Goal: Task Accomplishment & Management: Complete application form

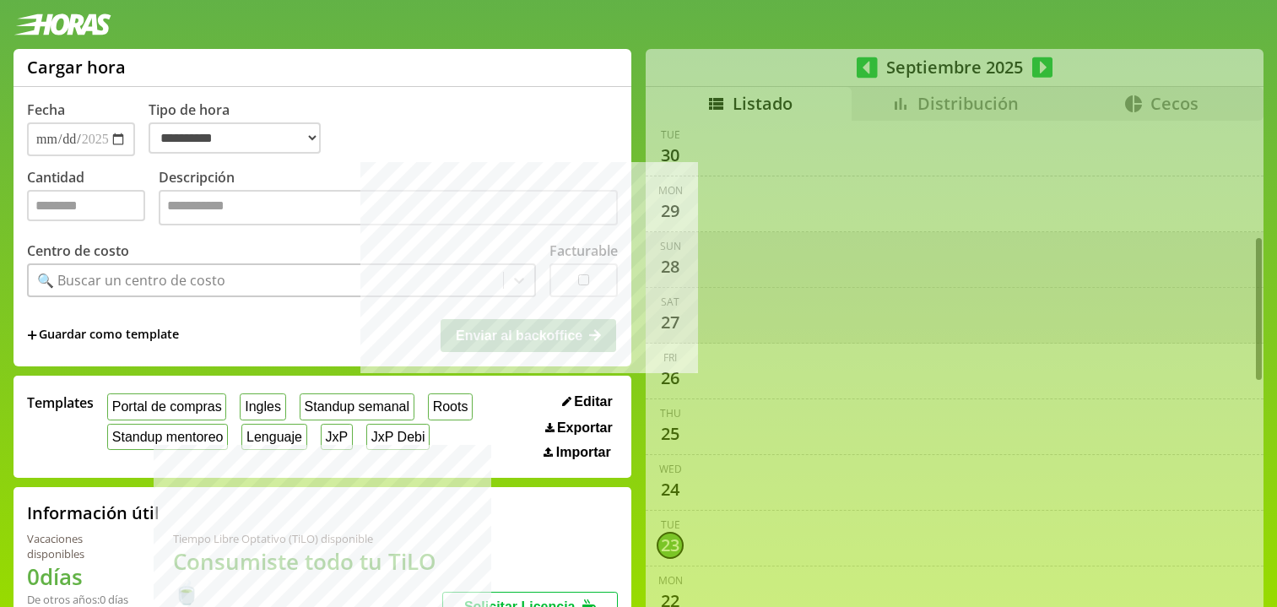
select select "**********"
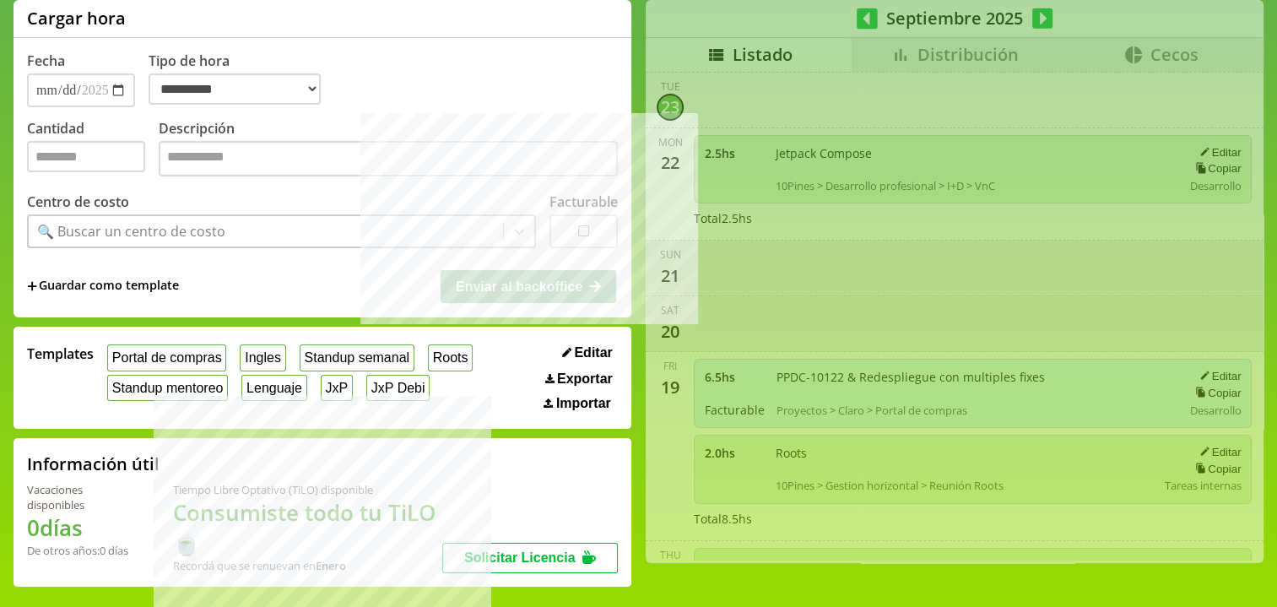
scroll to position [18, 0]
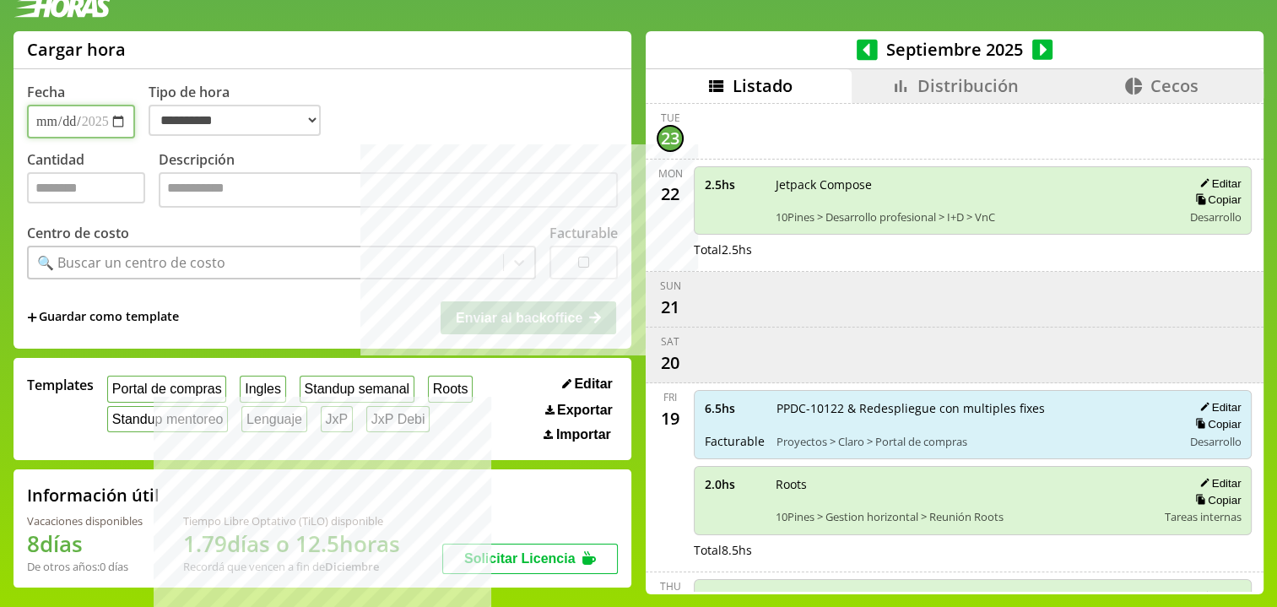
click at [68, 122] on input "**********" at bounding box center [81, 122] width 108 height 34
type input "**********"
click at [345, 408] on button "JxP" at bounding box center [337, 419] width 32 height 26
type input "*"
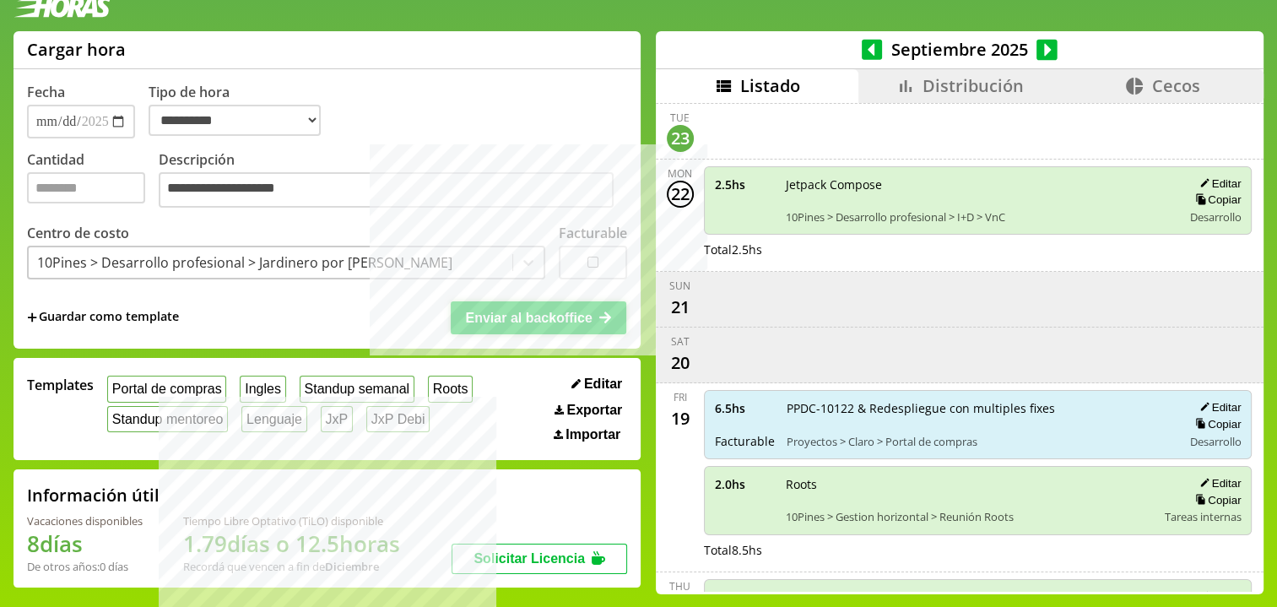
click at [539, 311] on icon at bounding box center [546, 318] width 14 height 14
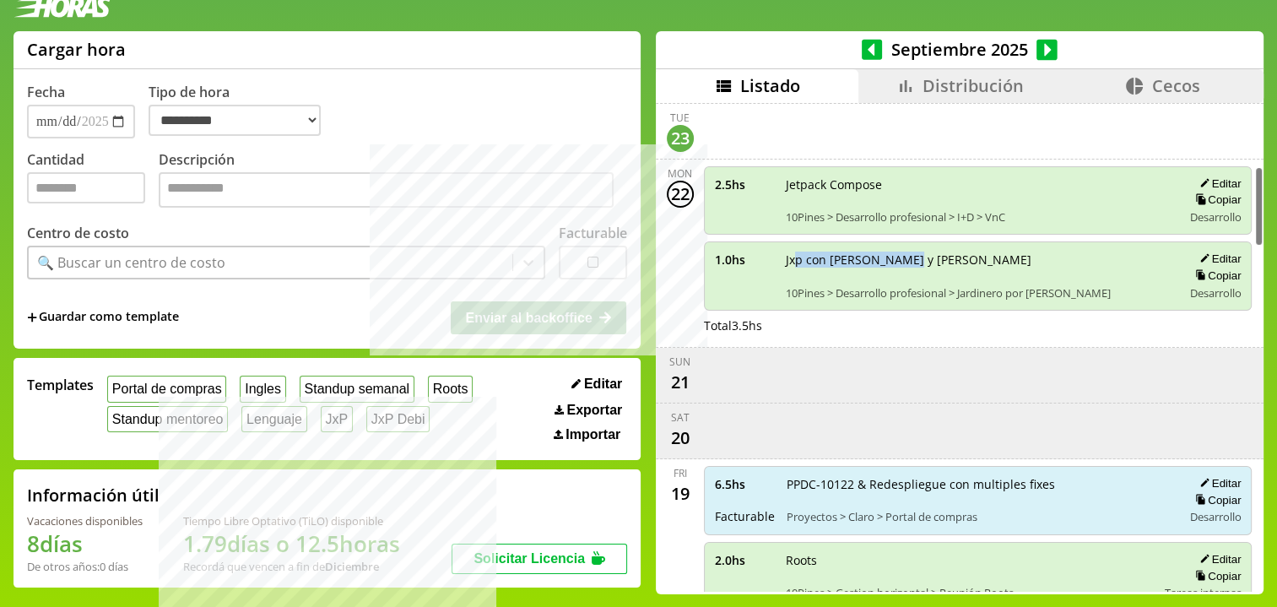
drag, startPoint x: 789, startPoint y: 247, endPoint x: 989, endPoint y: 255, distance: 200.2
click at [989, 255] on span "Jxp con [PERSON_NAME] y [PERSON_NAME]" at bounding box center [978, 260] width 385 height 16
click at [188, 398] on button "Portal de compras" at bounding box center [166, 389] width 119 height 26
drag, startPoint x: 740, startPoint y: 251, endPoint x: 752, endPoint y: 252, distance: 12.7
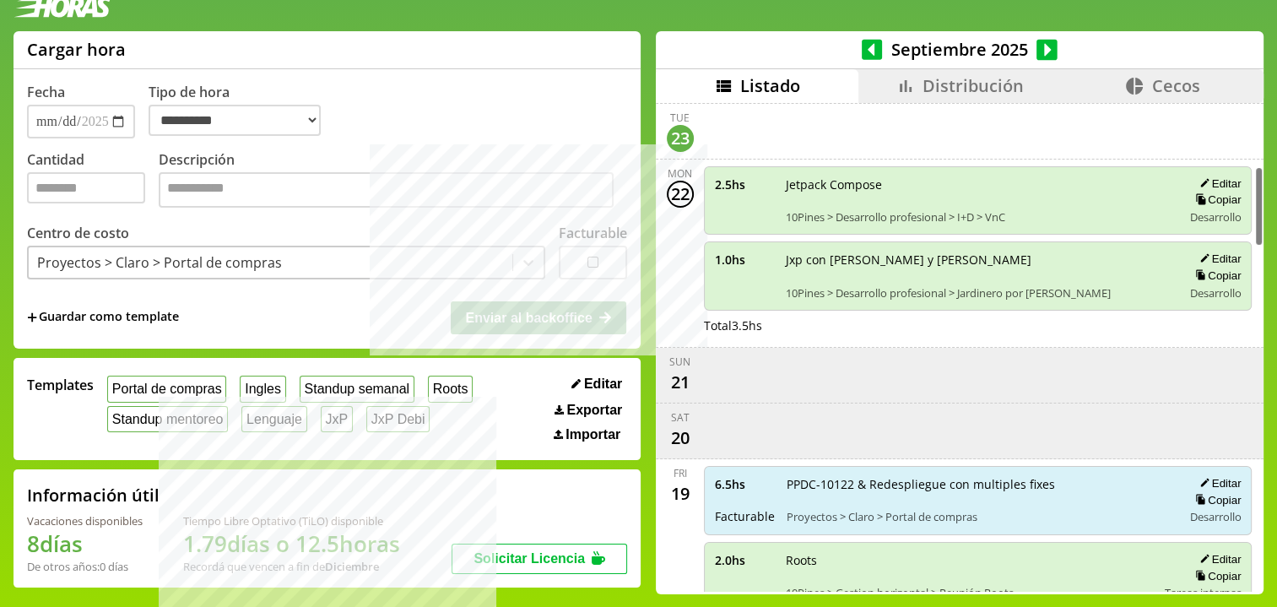
click at [752, 252] on span "1.0 hs" at bounding box center [744, 260] width 59 height 16
click at [99, 205] on label "Cantidad" at bounding box center [93, 181] width 132 height 62
click at [99, 203] on input "Cantidad" at bounding box center [86, 187] width 118 height 31
type input "*"
click at [253, 177] on textarea "Descripción" at bounding box center [386, 189] width 455 height 35
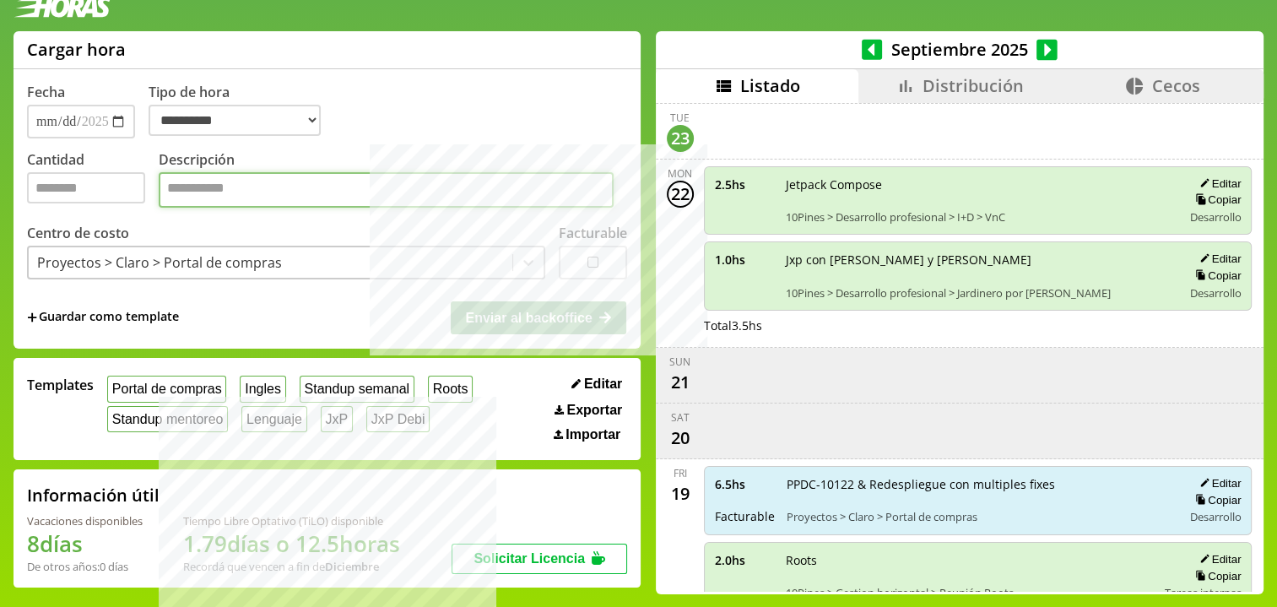
type textarea "*"
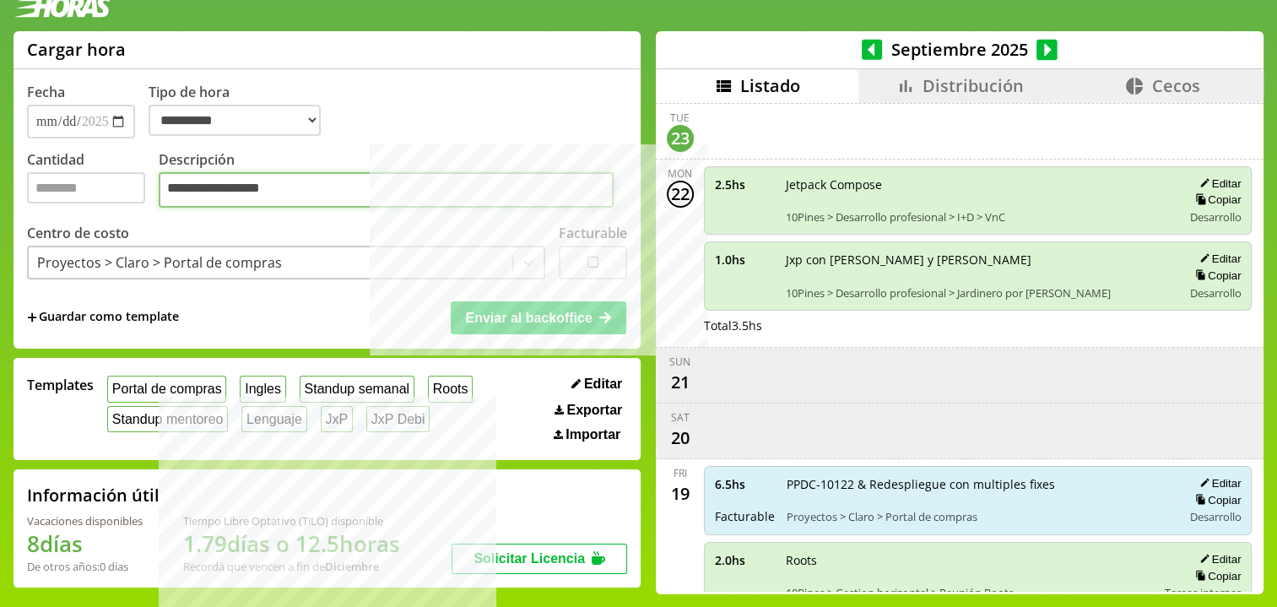
type textarea "**********"
click at [491, 307] on button "Enviar al backoffice" at bounding box center [539, 317] width 176 height 32
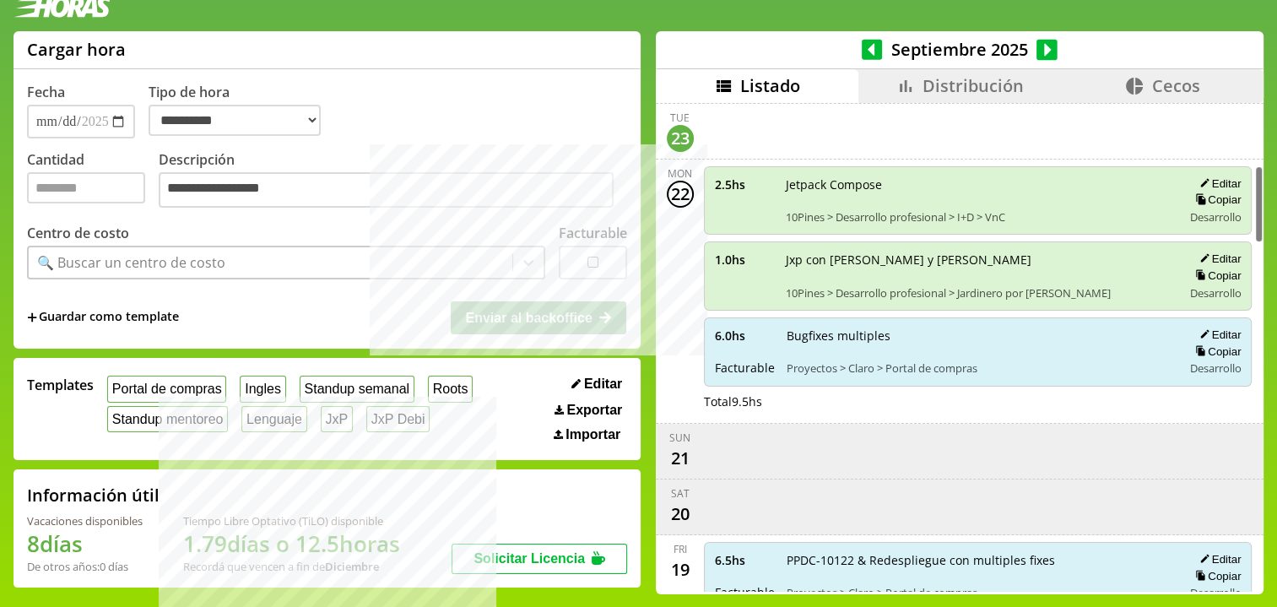
click at [858, 111] on div "scrollable content" at bounding box center [979, 131] width 556 height 41
click at [880, 84] on li "Distribución" at bounding box center [960, 86] width 203 height 34
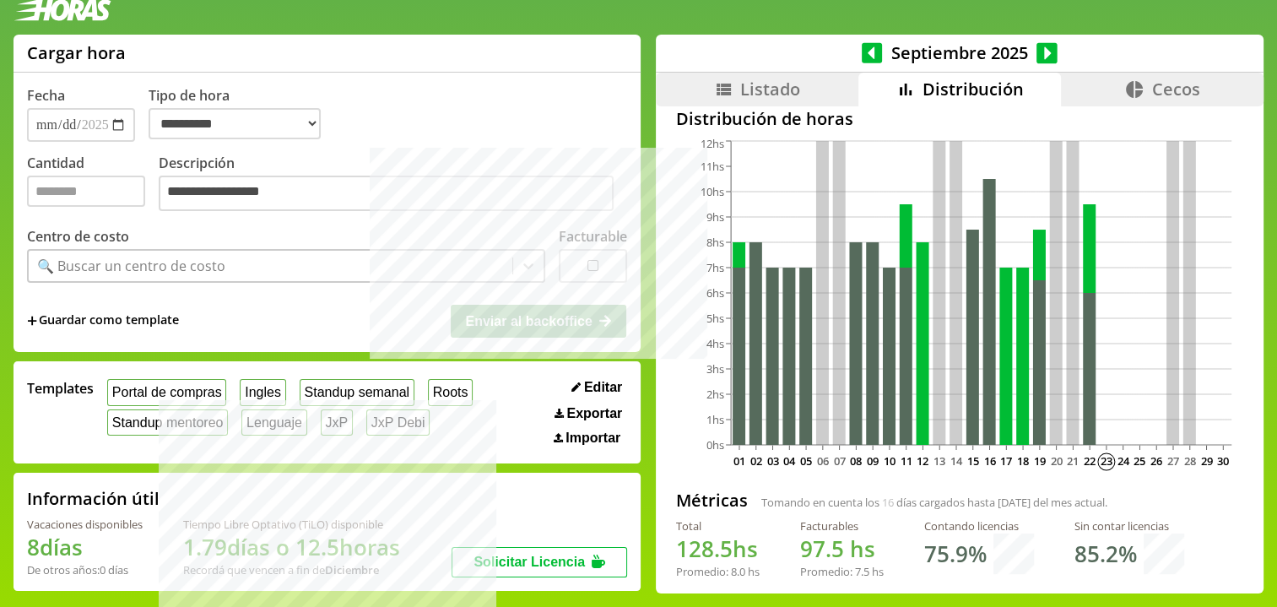
scroll to position [20, 0]
drag, startPoint x: 1166, startPoint y: 91, endPoint x: 1164, endPoint y: 101, distance: 10.3
click at [1167, 94] on span "Cecos" at bounding box center [1176, 89] width 48 height 23
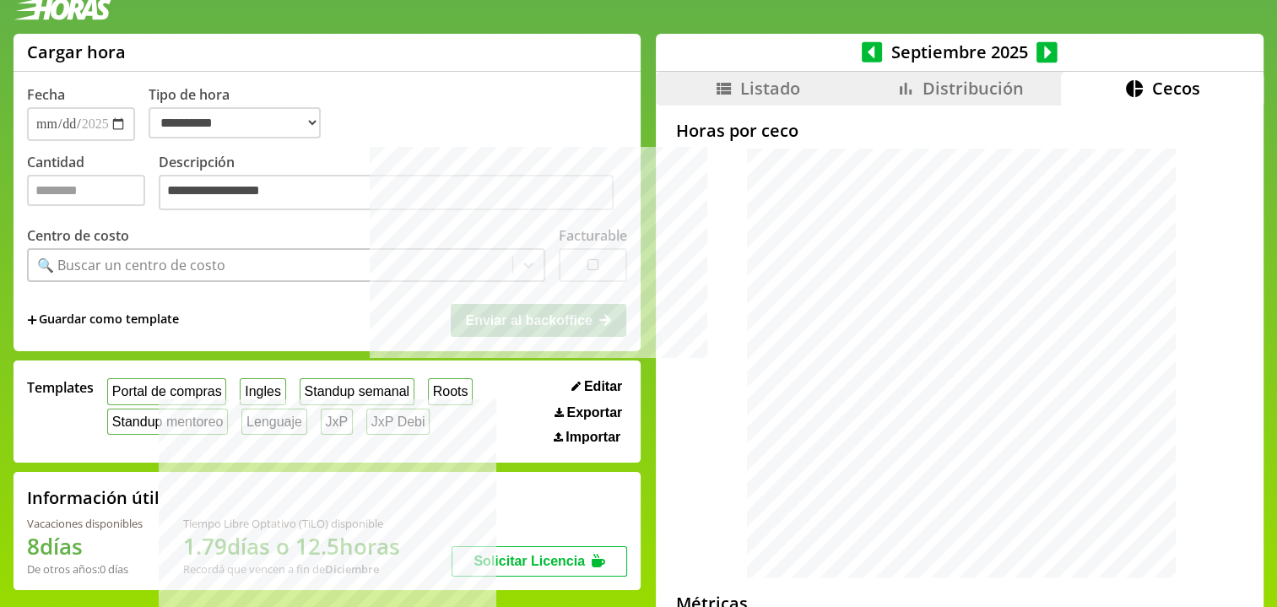
drag, startPoint x: 993, startPoint y: 68, endPoint x: 989, endPoint y: 79, distance: 12.3
click at [991, 74] on div "[DATE] Listado Distribución Cecos Horas por ceco Métricas Teniendo en cuenta de…" at bounding box center [960, 392] width 608 height 717
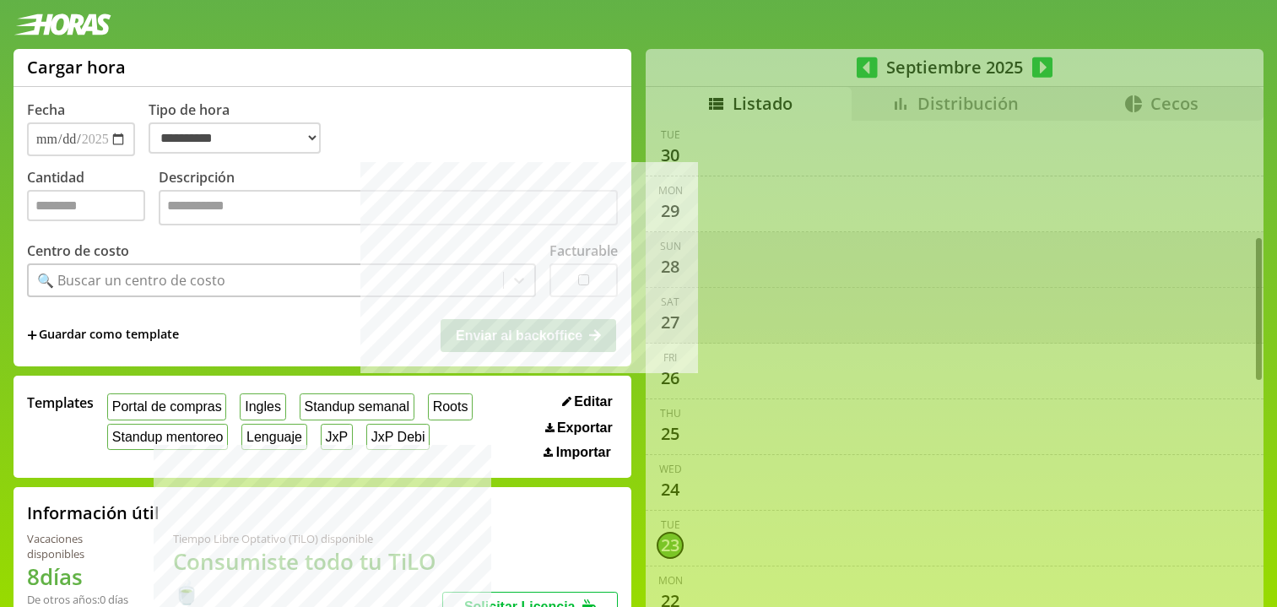
select select "**********"
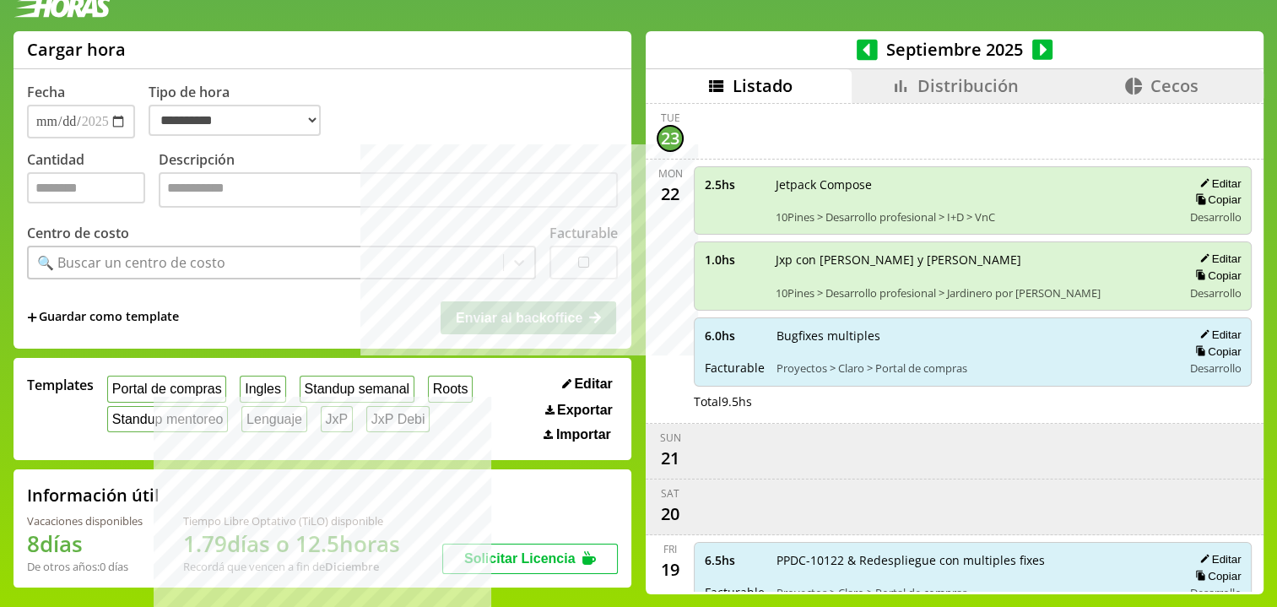
drag, startPoint x: 14, startPoint y: 535, endPoint x: 101, endPoint y: 539, distance: 87.9
click at [101, 539] on div "**********" at bounding box center [638, 319] width 1277 height 577
click at [101, 539] on h1 "8 días" at bounding box center [85, 544] width 116 height 30
drag, startPoint x: 68, startPoint y: 543, endPoint x: 130, endPoint y: 550, distance: 62.8
click at [130, 550] on h1 "8 días" at bounding box center [85, 544] width 116 height 30
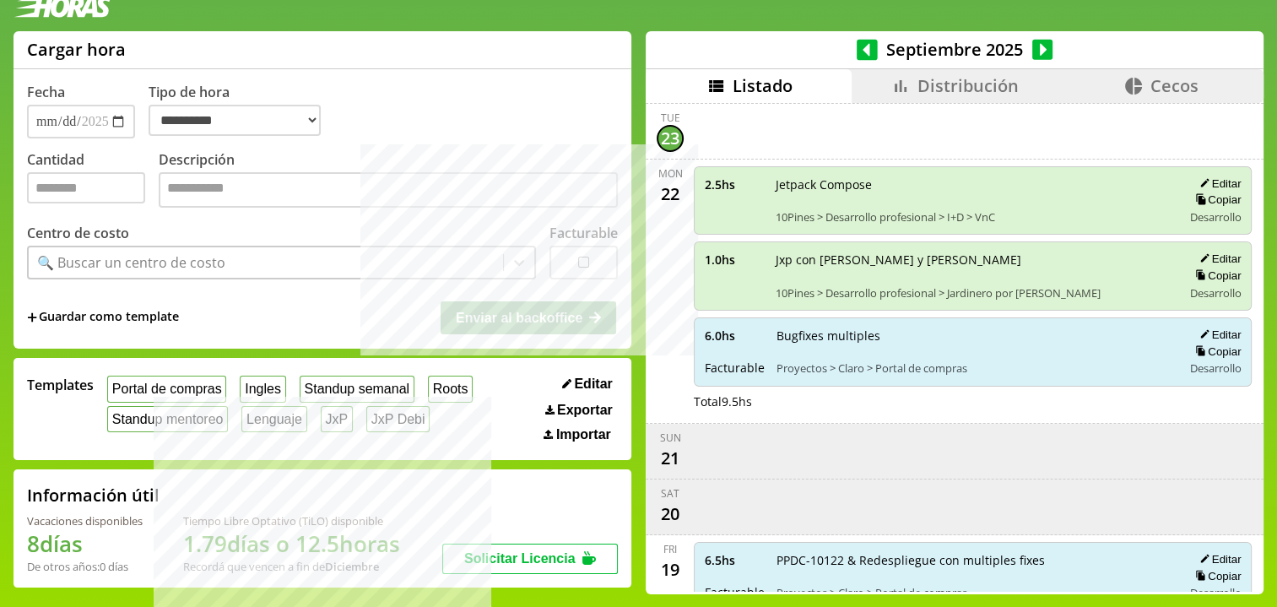
click at [128, 550] on h1 "8 días" at bounding box center [85, 544] width 116 height 30
click at [905, 84] on icon at bounding box center [901, 86] width 20 height 20
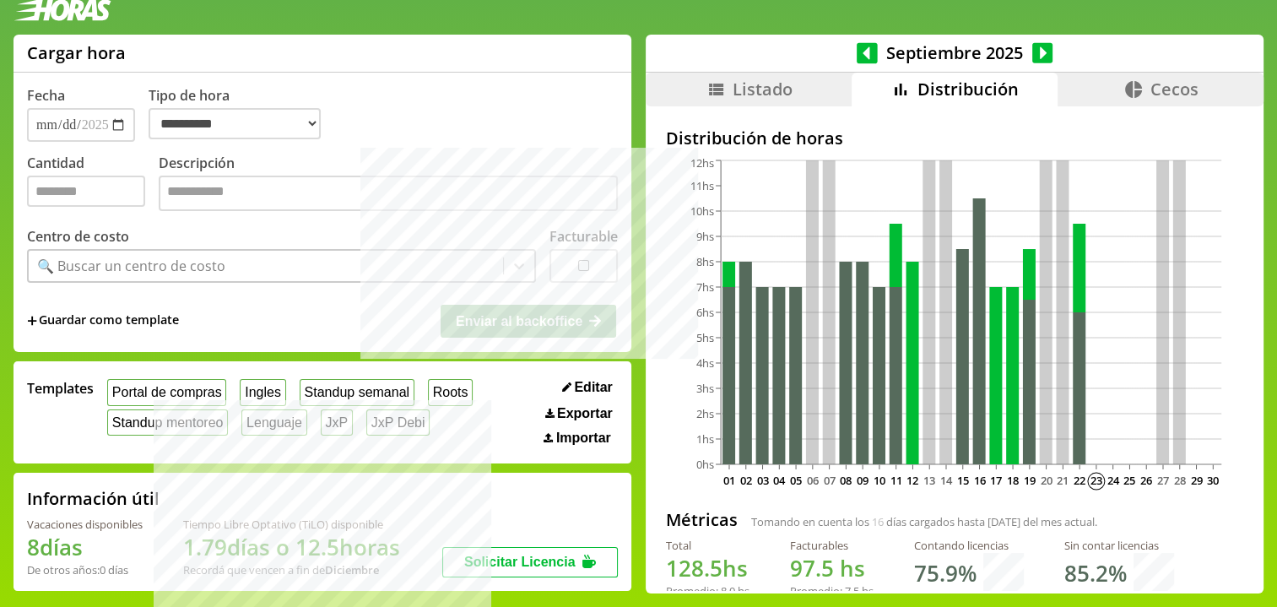
click at [764, 99] on span "Listado" at bounding box center [763, 89] width 60 height 23
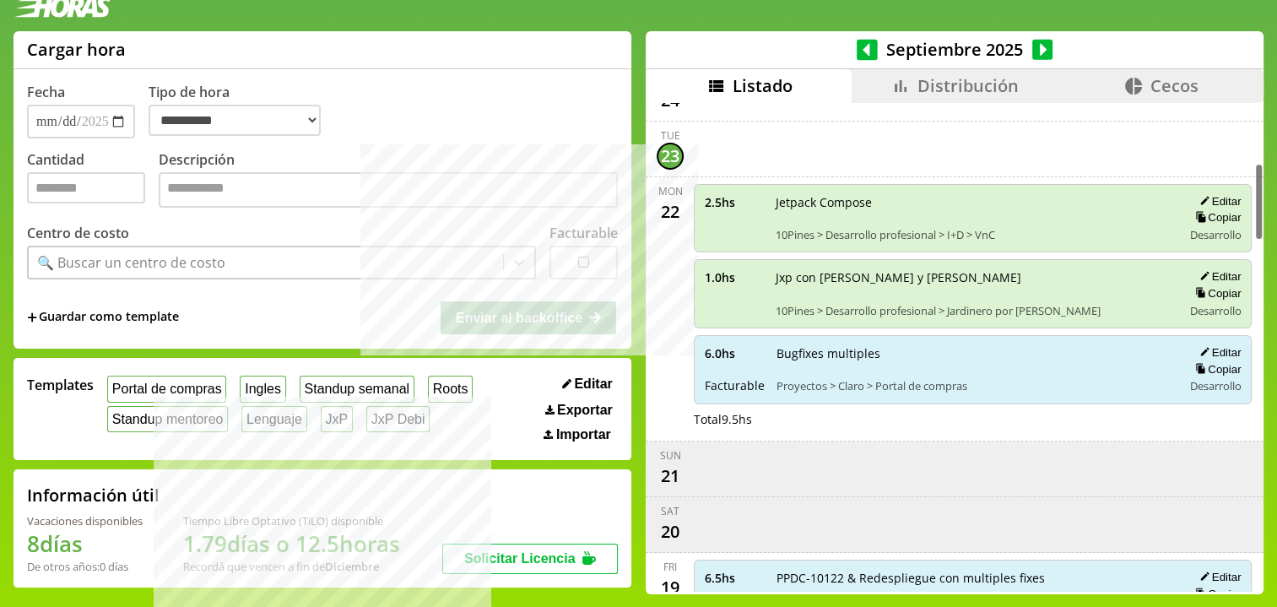
scroll to position [389, 0]
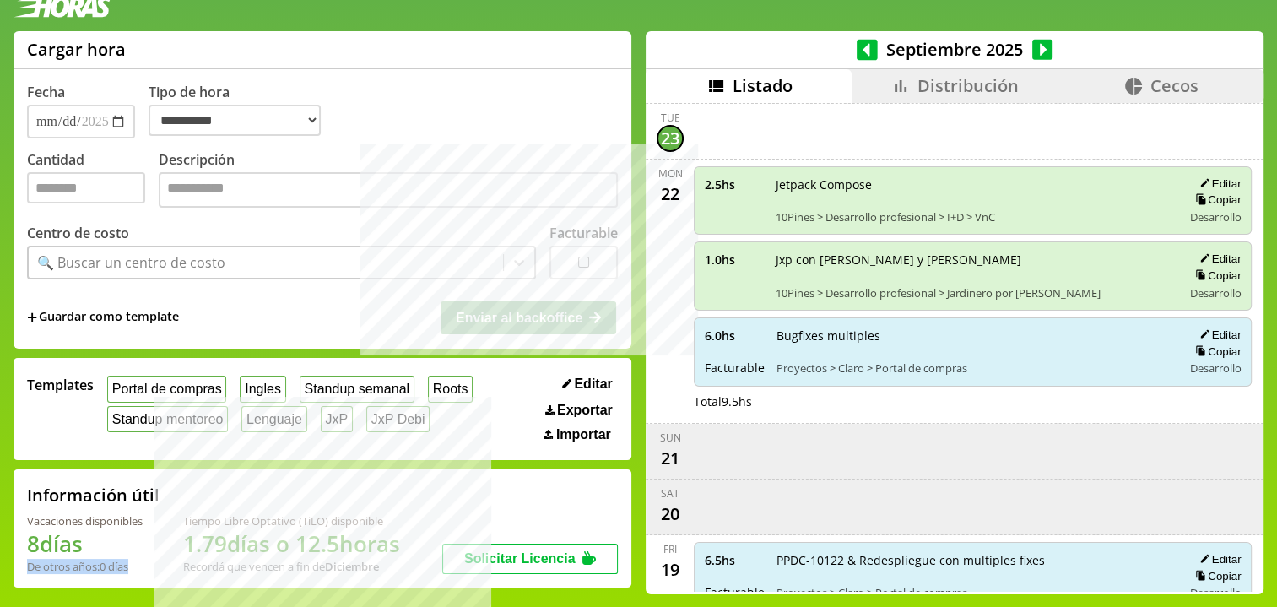
drag, startPoint x: 23, startPoint y: 566, endPoint x: 144, endPoint y: 566, distance: 121.6
click at [144, 566] on div "Información útil Vacaciones disponibles 8 días De otros años: 0 días Tiempo Lib…" at bounding box center [323, 528] width 618 height 118
click at [143, 566] on div "De otros años: 0 días" at bounding box center [85, 566] width 116 height 15
